Goal: Share content

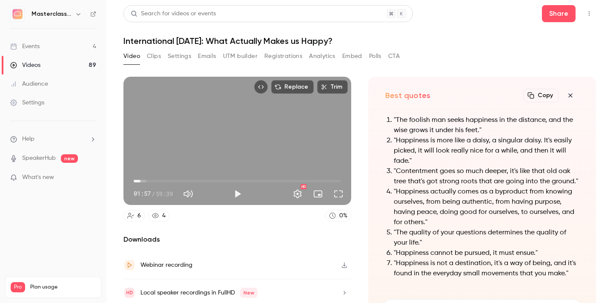
scroll to position [-18, 0]
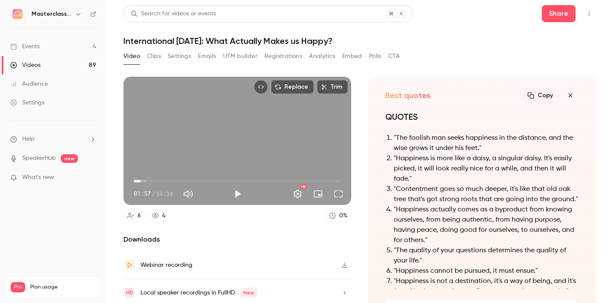
click at [32, 64] on div "Videos" at bounding box center [25, 65] width 30 height 9
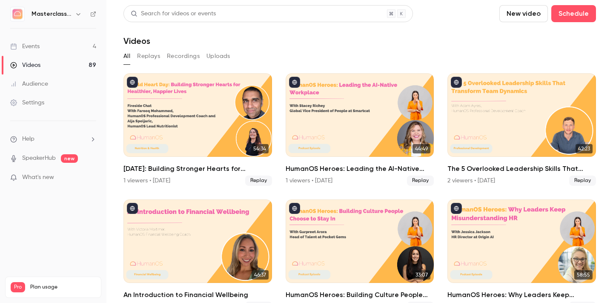
click at [34, 48] on div "Events" at bounding box center [24, 46] width 29 height 9
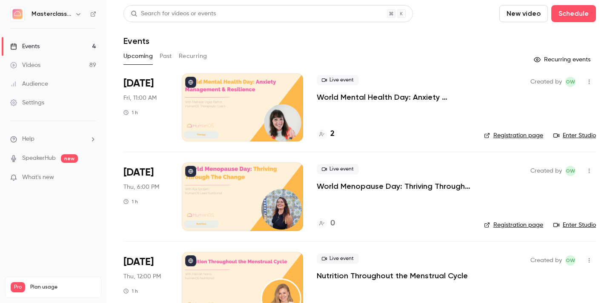
click at [369, 94] on p "World Mental Health Day: Anxiety Management & Resilience" at bounding box center [394, 97] width 154 height 10
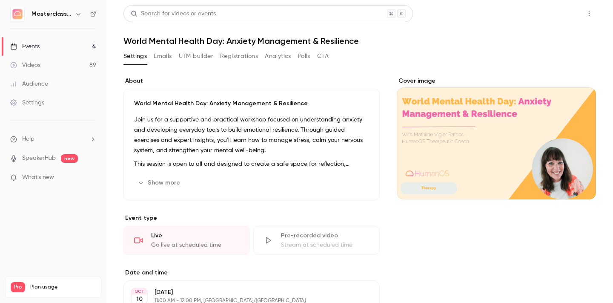
click at [553, 15] on button "Share" at bounding box center [559, 13] width 34 height 17
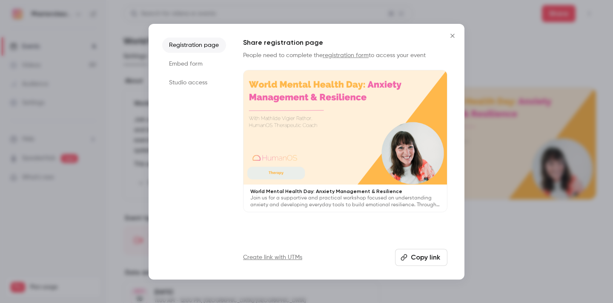
click at [196, 84] on li "Studio access" at bounding box center [194, 82] width 64 height 15
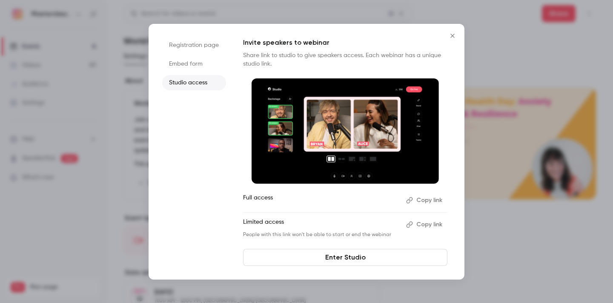
click at [432, 197] on button "Copy link" at bounding box center [425, 200] width 45 height 14
